Goal: Task Accomplishment & Management: Use online tool/utility

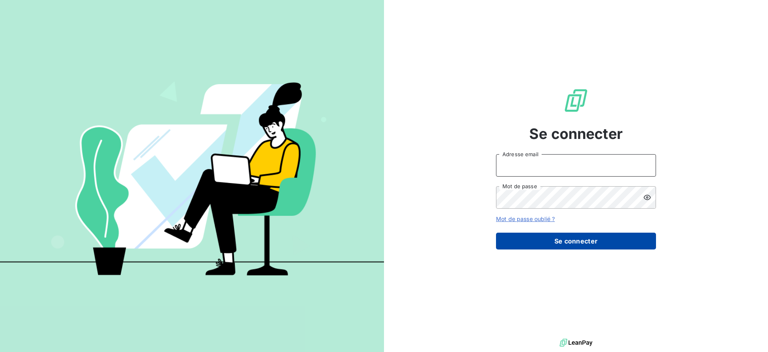
type input "[EMAIL_ADDRESS][DOMAIN_NAME]"
click at [527, 241] on button "Se connecter" at bounding box center [576, 240] width 160 height 17
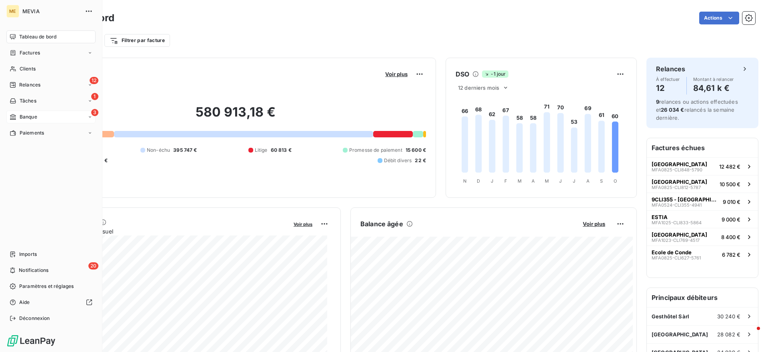
click at [20, 112] on div "3 Banque" at bounding box center [50, 116] width 89 height 13
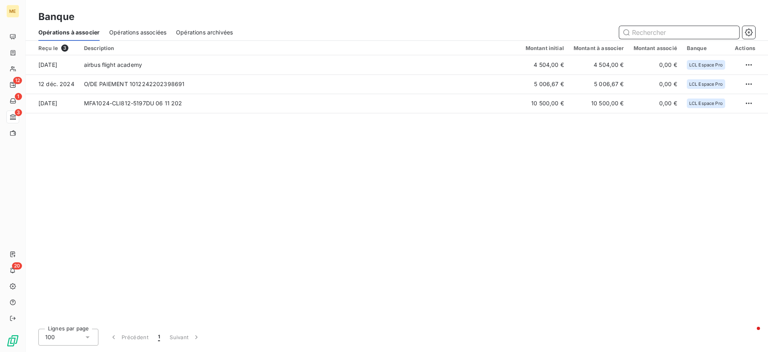
click at [138, 28] on span "Opérations associées" at bounding box center [137, 32] width 57 height 8
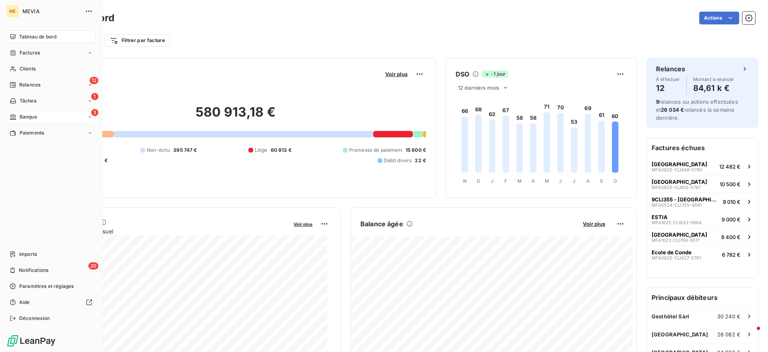
click at [25, 120] on span "Banque" at bounding box center [29, 116] width 18 height 7
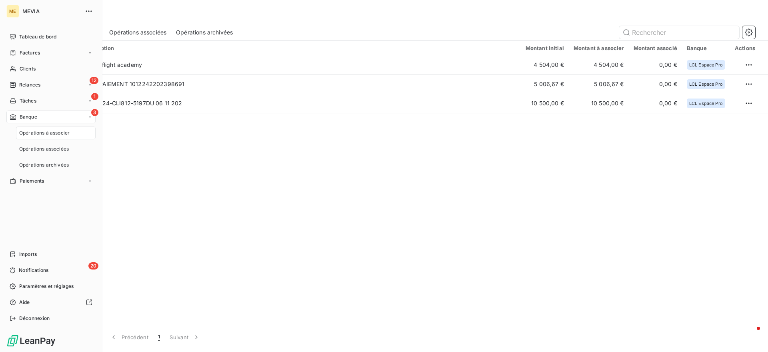
click at [37, 134] on span "Opérations à associer" at bounding box center [44, 132] width 50 height 7
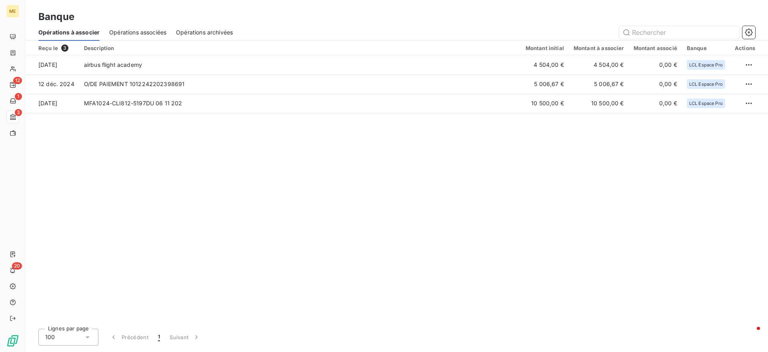
click at [145, 30] on span "Opérations associées" at bounding box center [137, 32] width 57 height 8
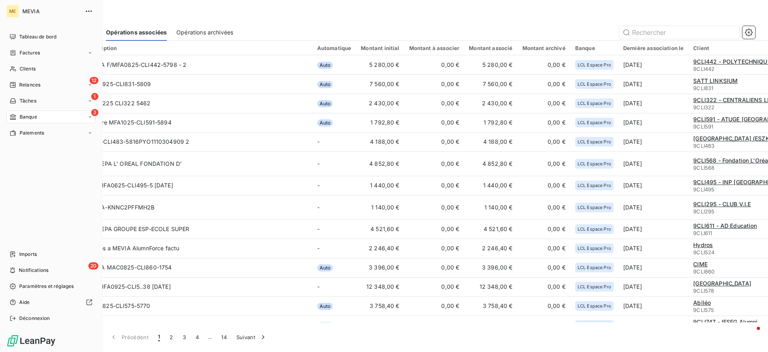
drag, startPoint x: 16, startPoint y: 115, endPoint x: 32, endPoint y: 110, distance: 16.1
click at [17, 116] on div "Banque" at bounding box center [24, 116] width 28 height 7
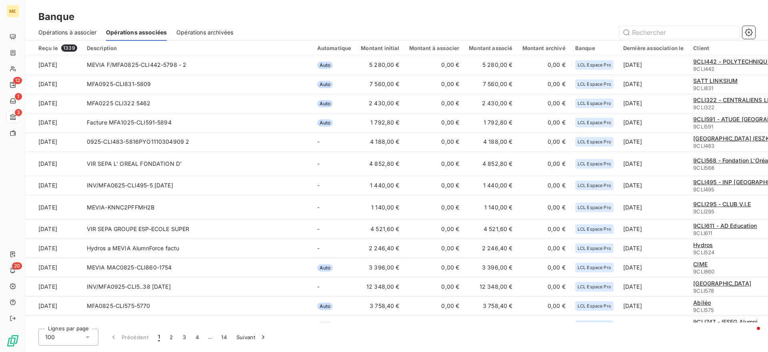
click at [80, 30] on span "Opérations à associer" at bounding box center [67, 32] width 58 height 8
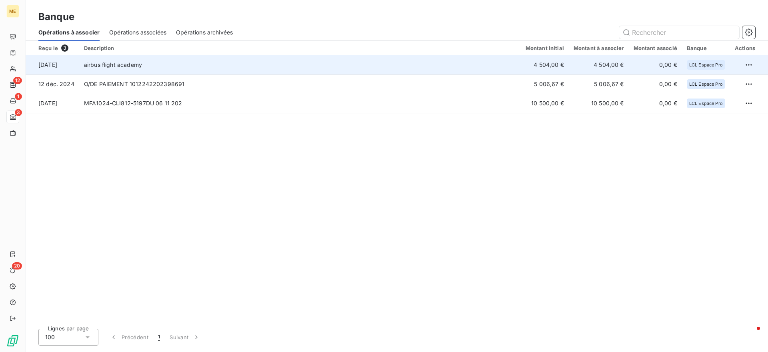
click at [163, 65] on td "airbus flight academy" at bounding box center [300, 64] width 442 height 19
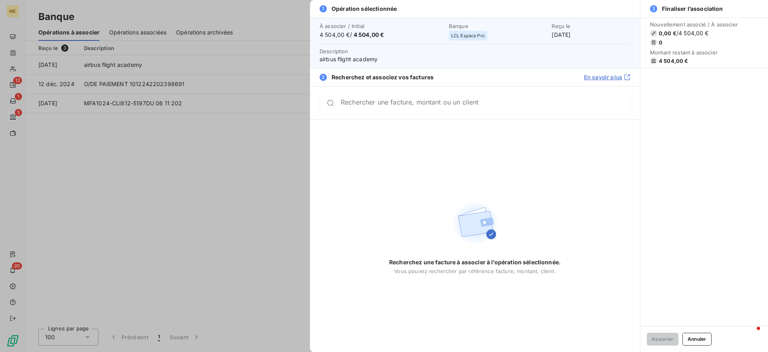
click at [472, 111] on div "Rechercher une facture, montant ou un client" at bounding box center [475, 102] width 311 height 23
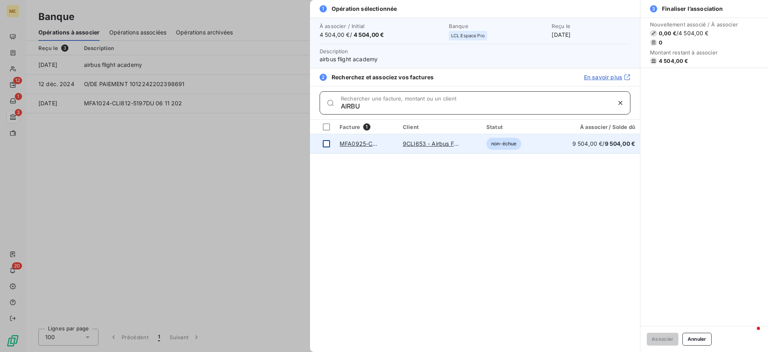
type input "AIRBU"
click at [324, 143] on div at bounding box center [326, 143] width 7 height 7
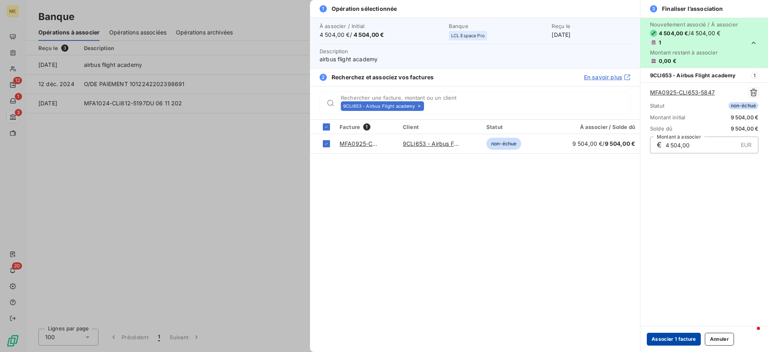
click at [673, 341] on button "Associer 1 facture" at bounding box center [674, 338] width 54 height 13
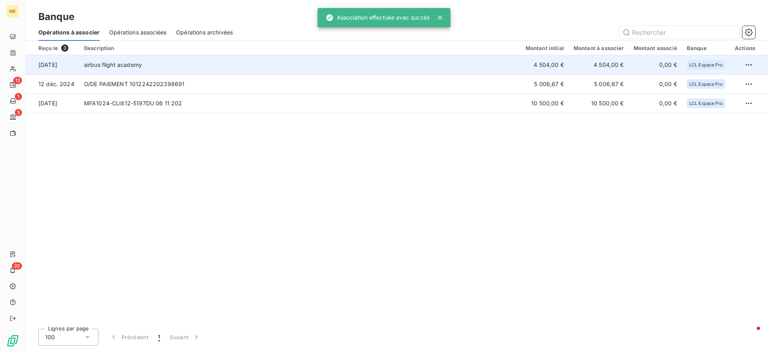
click at [338, 62] on td "airbus flight academy" at bounding box center [300, 64] width 442 height 19
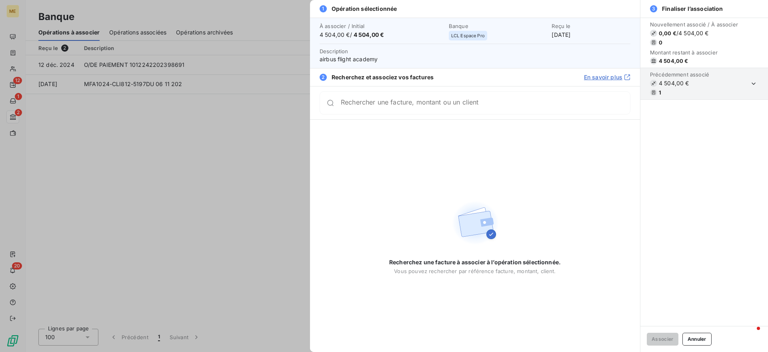
drag, startPoint x: 194, startPoint y: 245, endPoint x: 196, endPoint y: 235, distance: 9.9
click at [195, 239] on div at bounding box center [384, 176] width 768 height 352
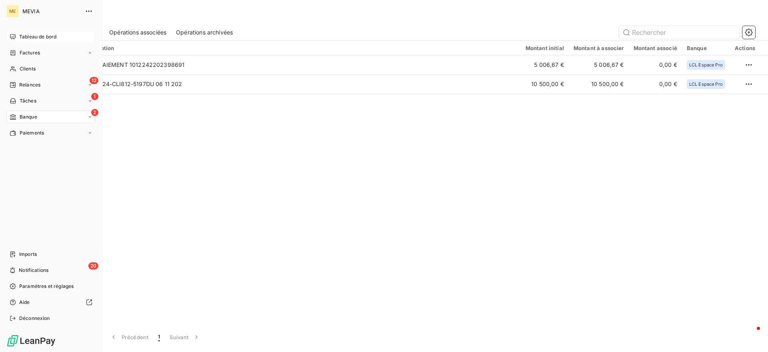
click at [36, 30] on div "Tableau de bord" at bounding box center [50, 36] width 89 height 13
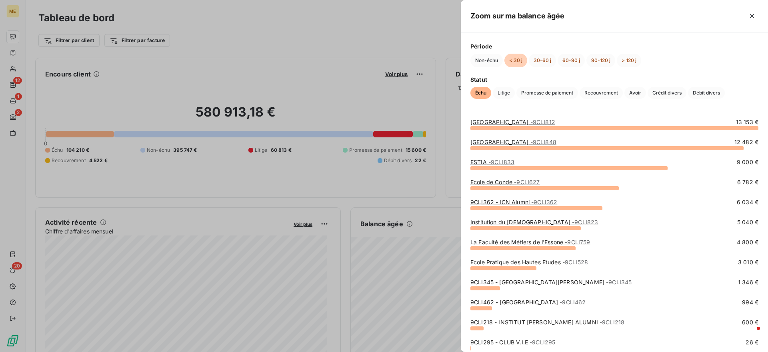
click at [386, 318] on div at bounding box center [384, 176] width 768 height 352
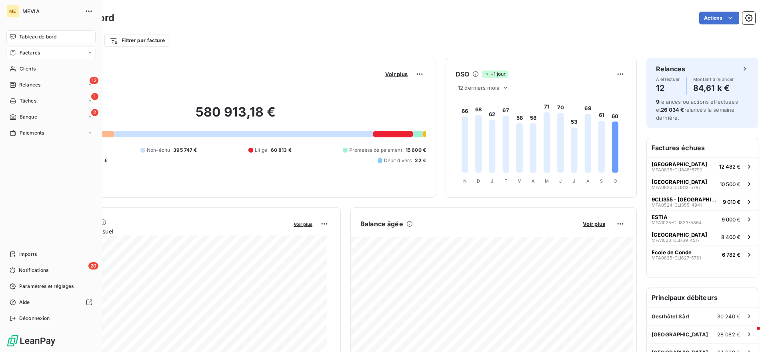
drag, startPoint x: 10, startPoint y: 38, endPoint x: 11, endPoint y: 46, distance: 8.4
click at [11, 38] on icon at bounding box center [13, 37] width 6 height 6
click at [16, 52] on icon at bounding box center [13, 53] width 7 height 6
click at [24, 86] on span "Avoirs" at bounding box center [26, 84] width 14 height 7
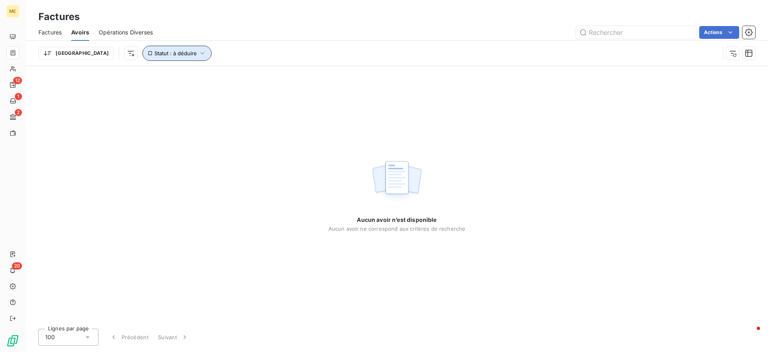
click at [142, 58] on button "Statut : à déduire" at bounding box center [176, 53] width 69 height 15
click at [235, 69] on div "à déduire" at bounding box center [249, 74] width 115 height 17
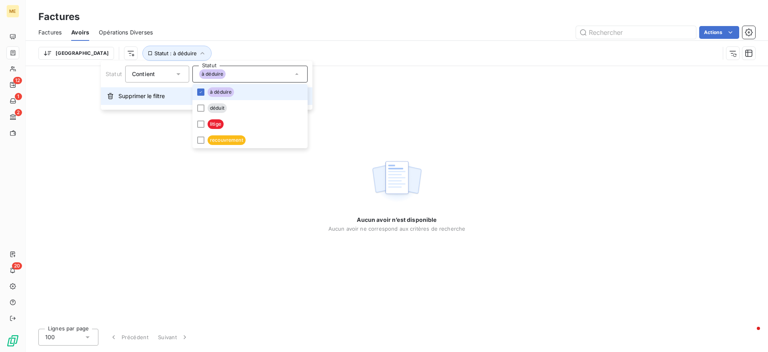
click at [156, 96] on span "Supprimer le filtre" at bounding box center [141, 96] width 46 height 8
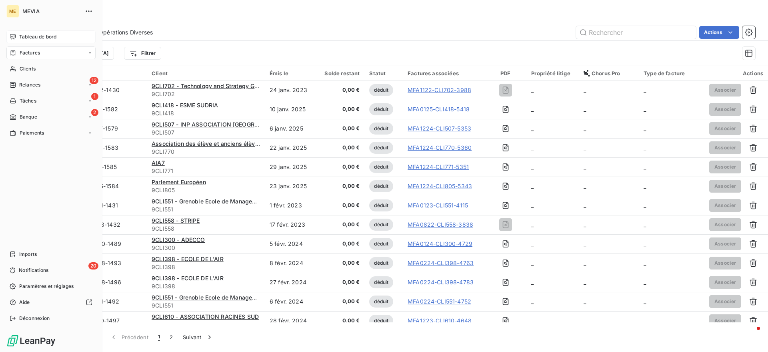
click at [47, 37] on span "Tableau de bord" at bounding box center [37, 36] width 37 height 7
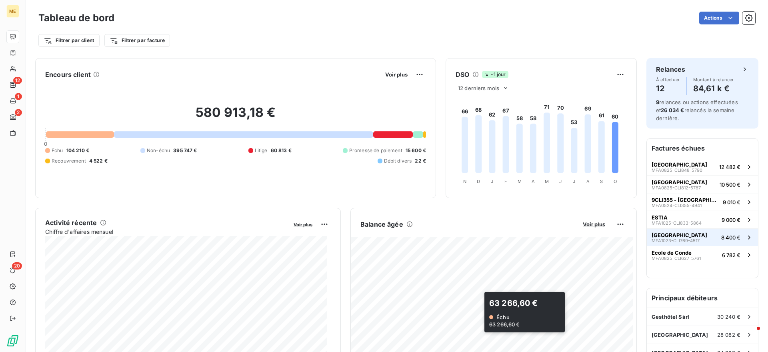
scroll to position [50, 0]
